Goal: Task Accomplishment & Management: Manage account settings

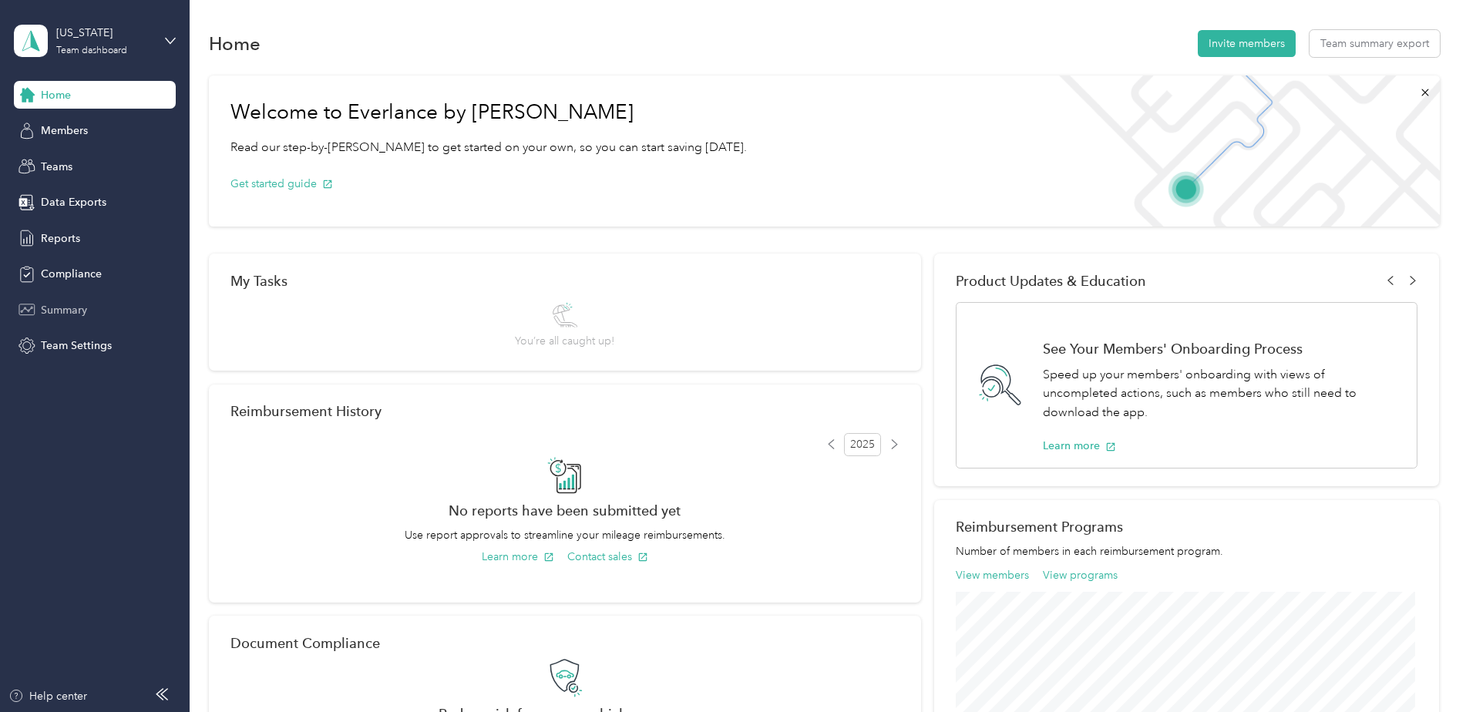
click at [61, 303] on span "Summary" at bounding box center [64, 310] width 46 height 16
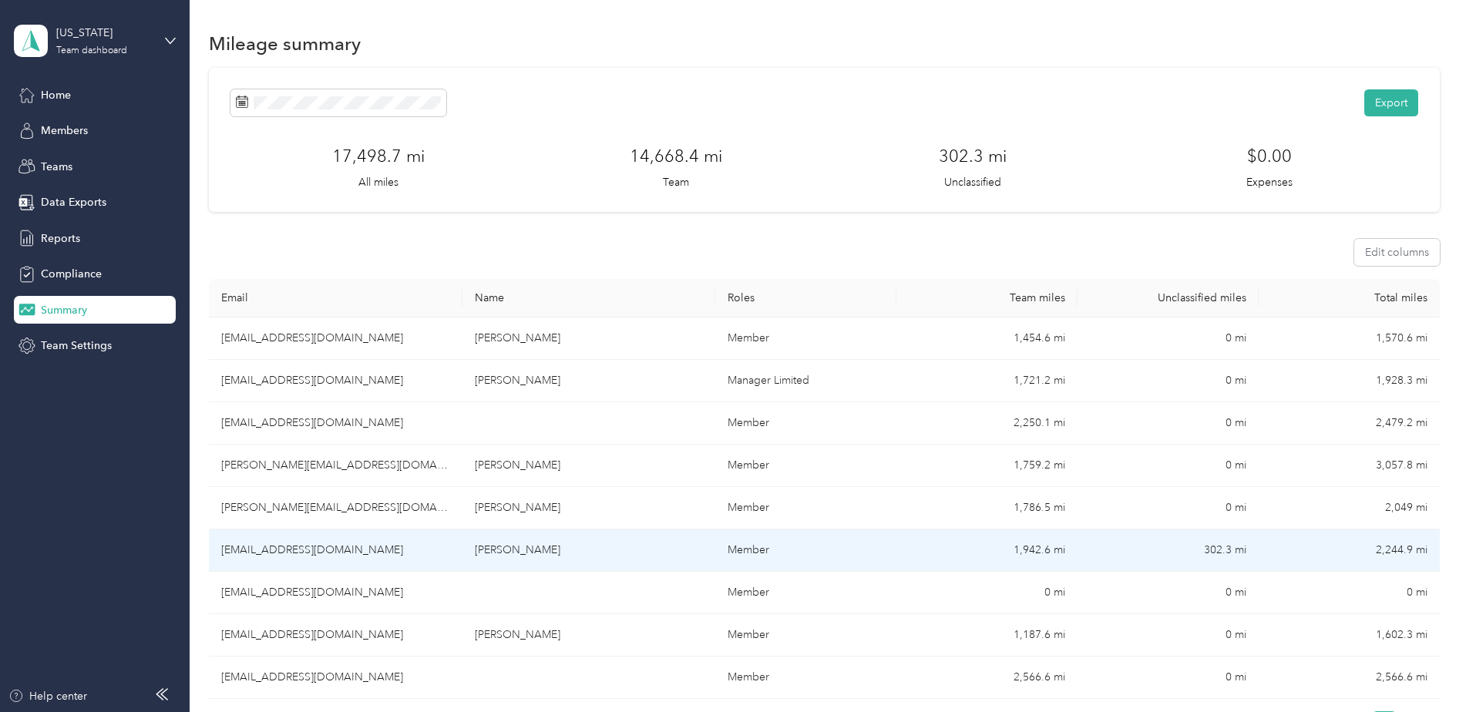
click at [1042, 550] on td "1,942.6 mi" at bounding box center [987, 551] width 181 height 42
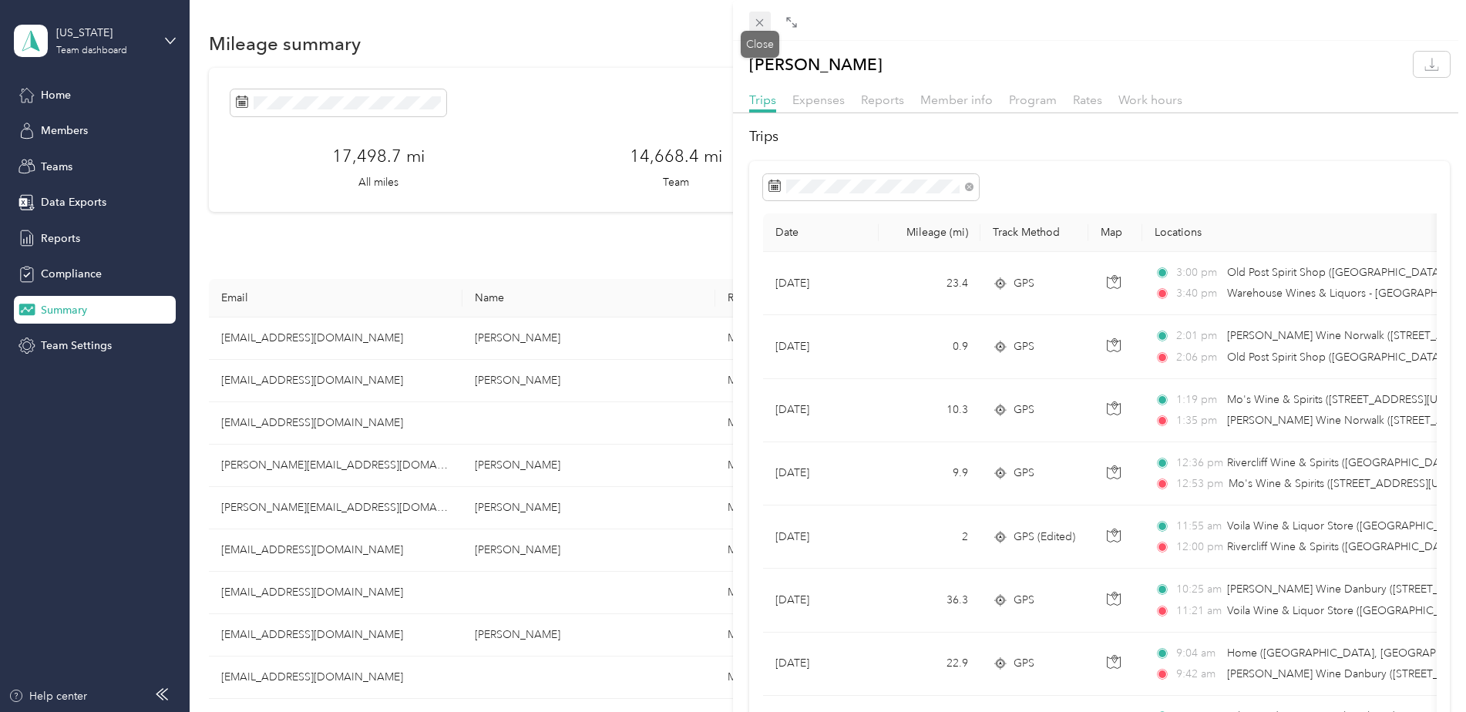
click at [760, 16] on icon at bounding box center [759, 22] width 13 height 13
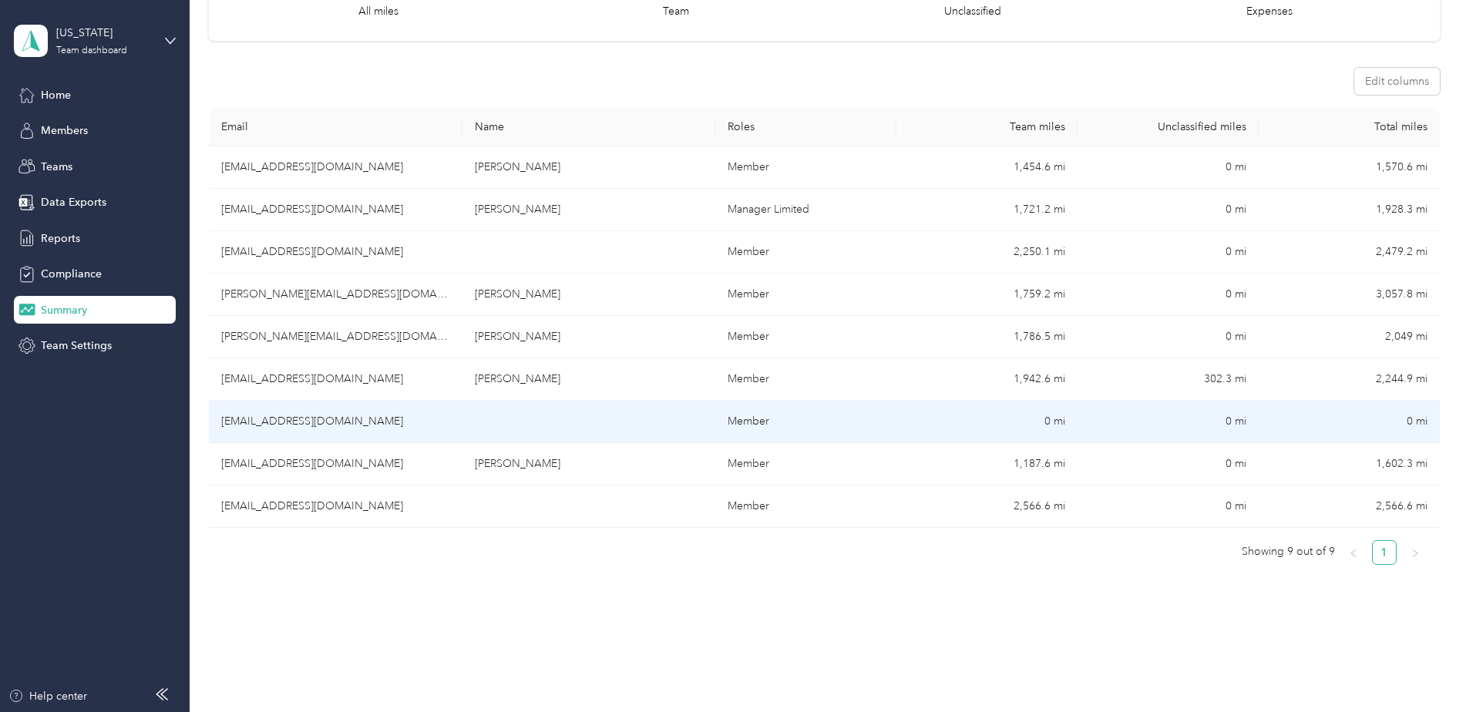
scroll to position [206, 0]
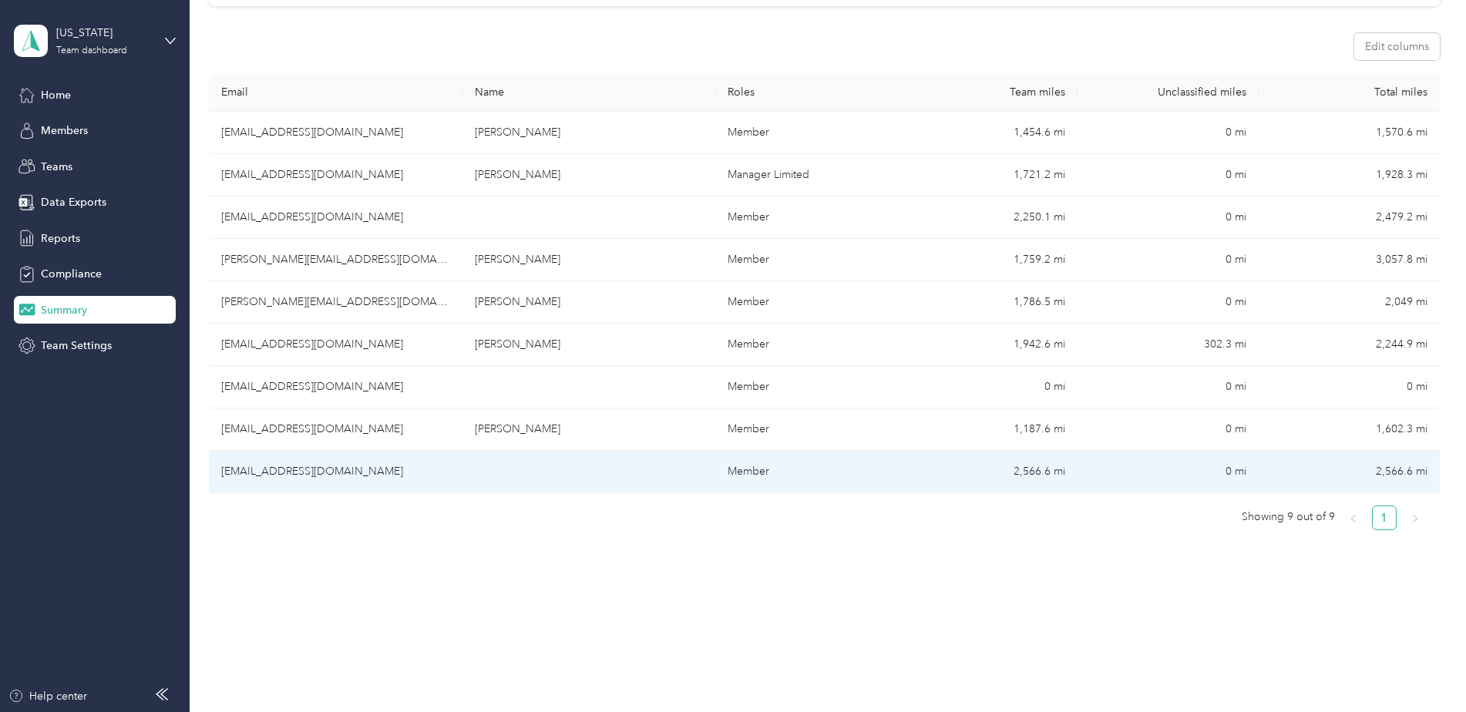
click at [1038, 471] on td "2,566.6 mi" at bounding box center [987, 472] width 181 height 42
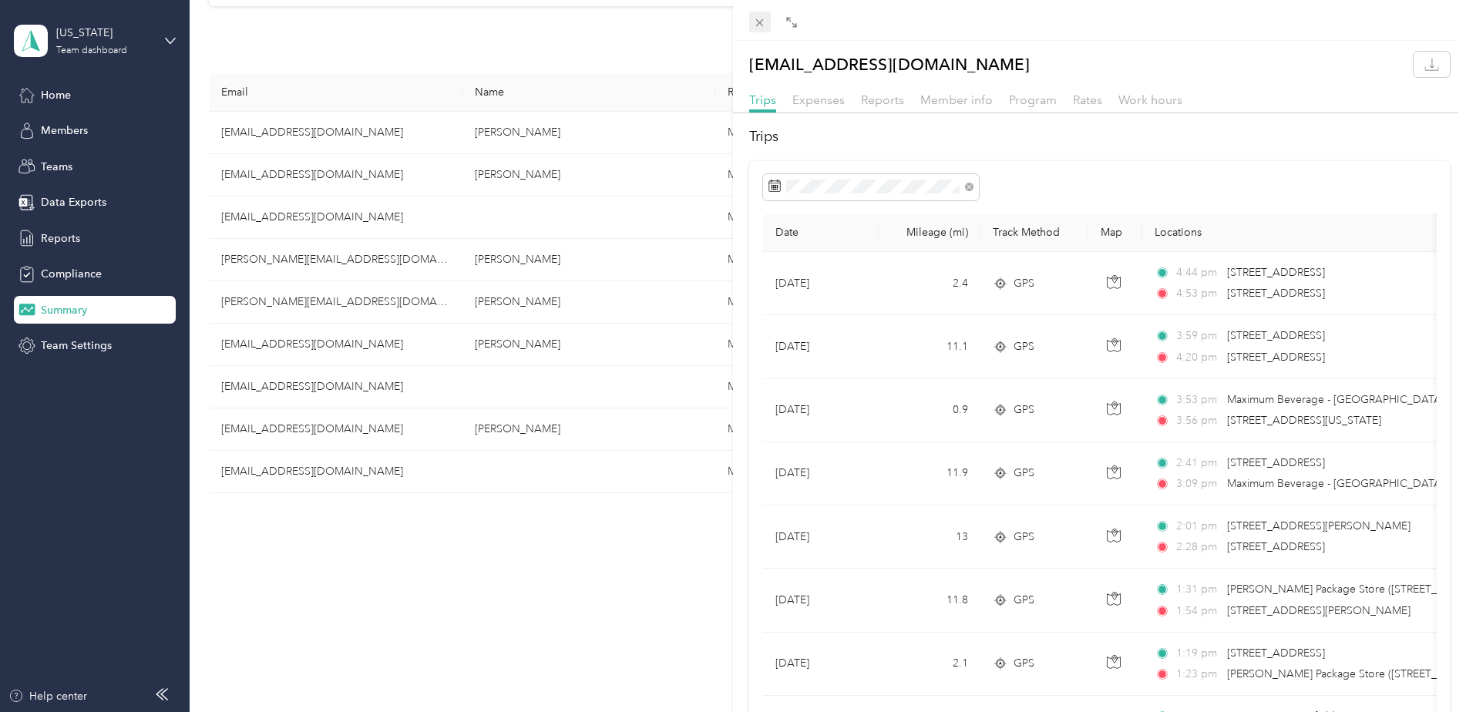
click at [760, 16] on icon at bounding box center [759, 22] width 13 height 13
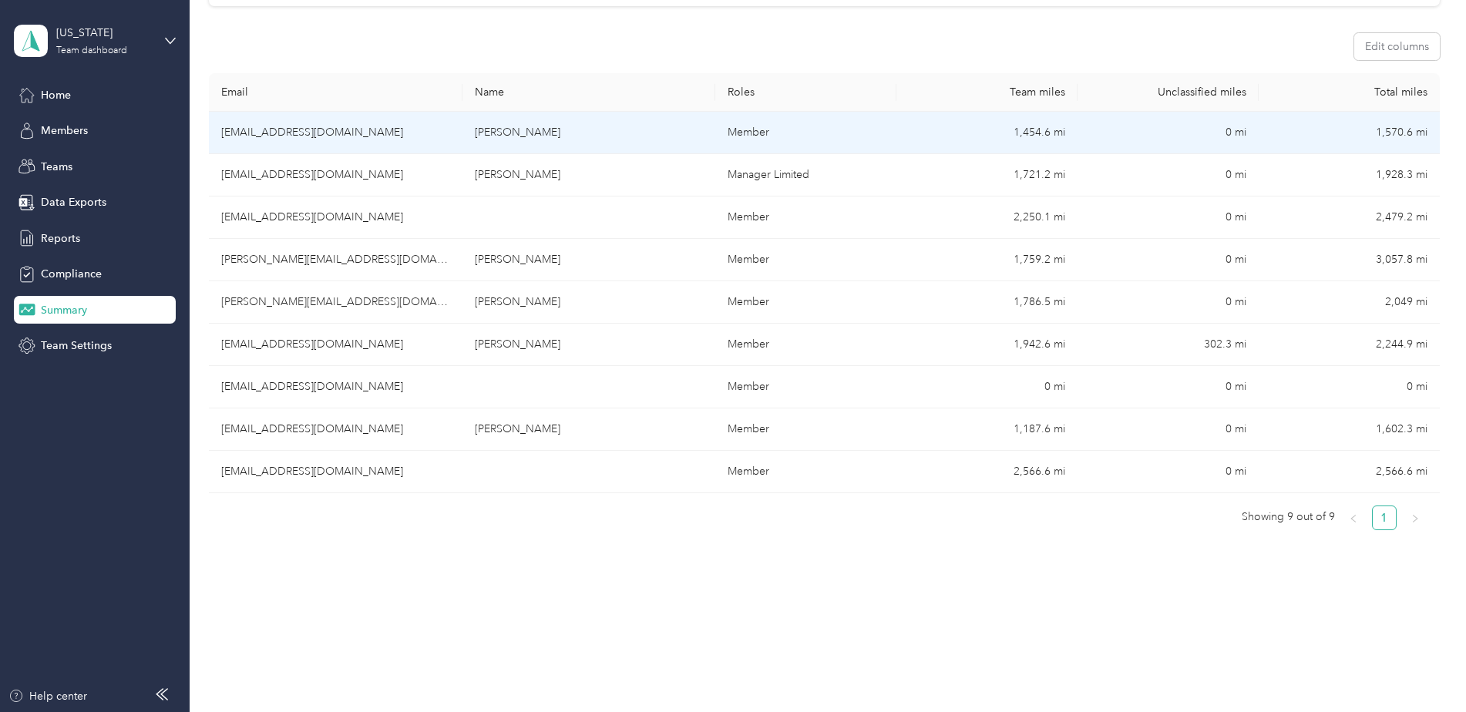
click at [1030, 128] on td "1,454.6 mi" at bounding box center [987, 133] width 181 height 42
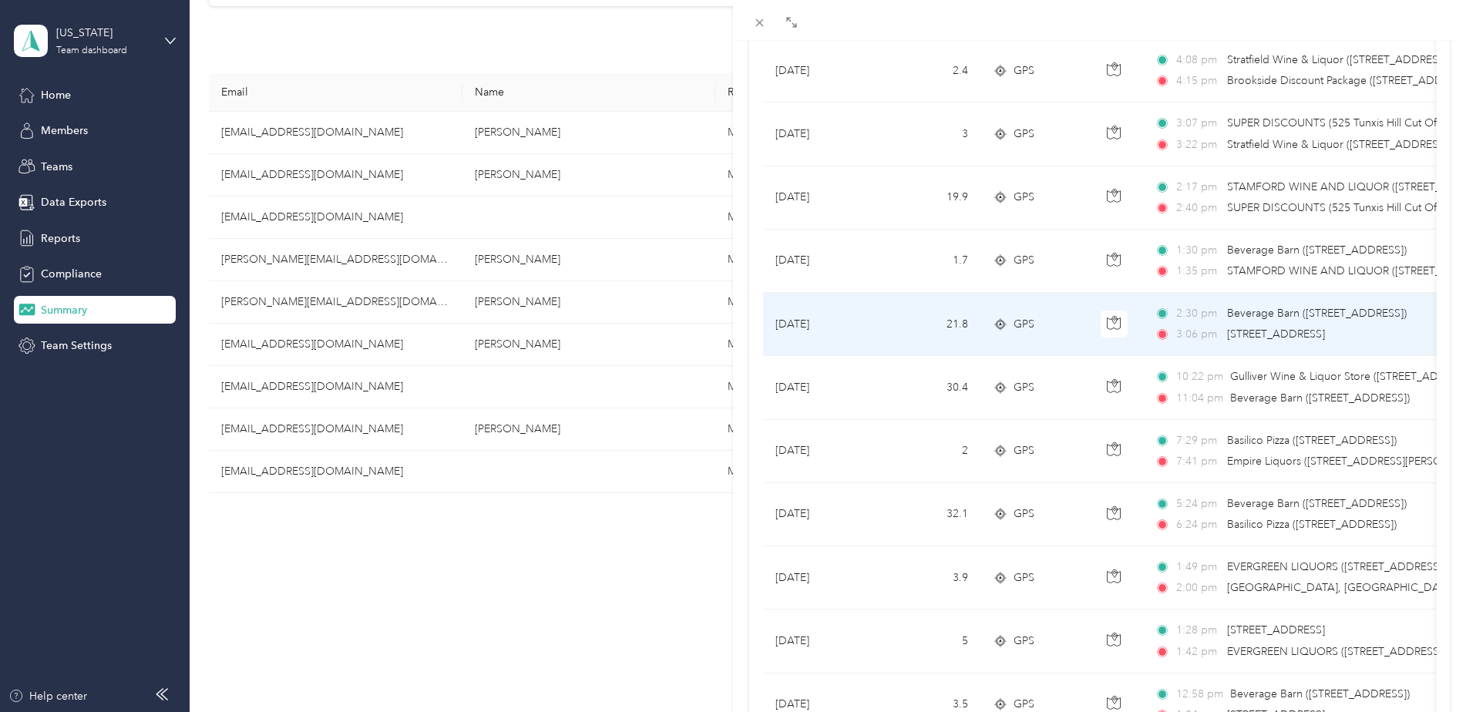
scroll to position [206, 0]
